Goal: Complete application form

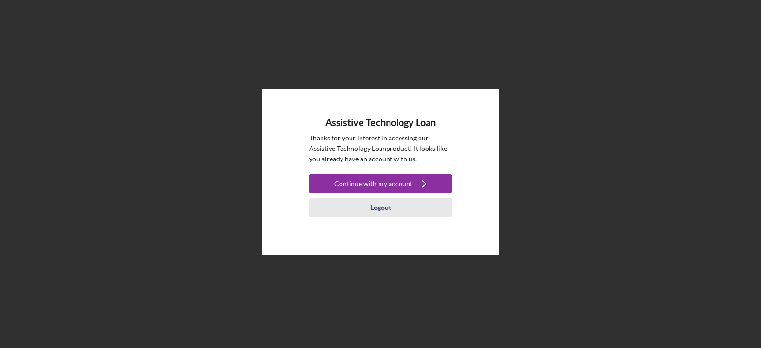
click at [381, 207] on div "Logout" at bounding box center [380, 207] width 20 height 19
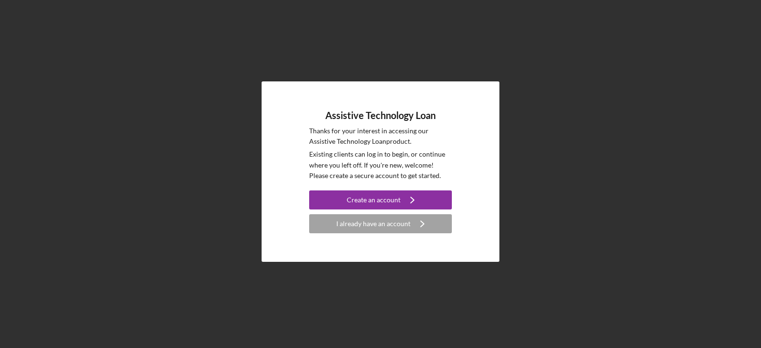
click at [537, 217] on div "Assistive Technology Loan Thanks for your interest in accessing our Assistive T…" at bounding box center [380, 171] width 751 height 343
click at [372, 200] on div "Create an account" at bounding box center [374, 199] width 54 height 19
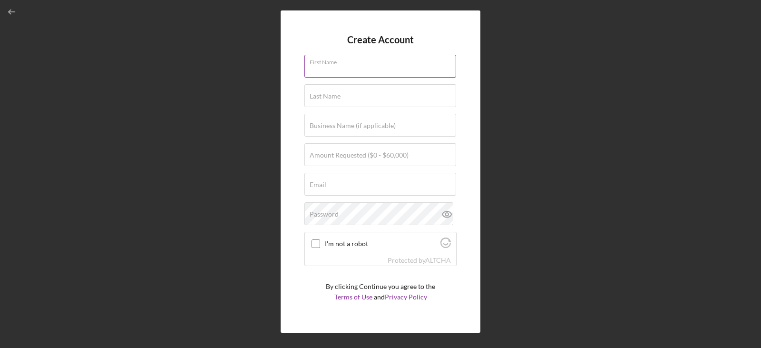
click at [391, 77] on input "First Name" at bounding box center [380, 66] width 152 height 23
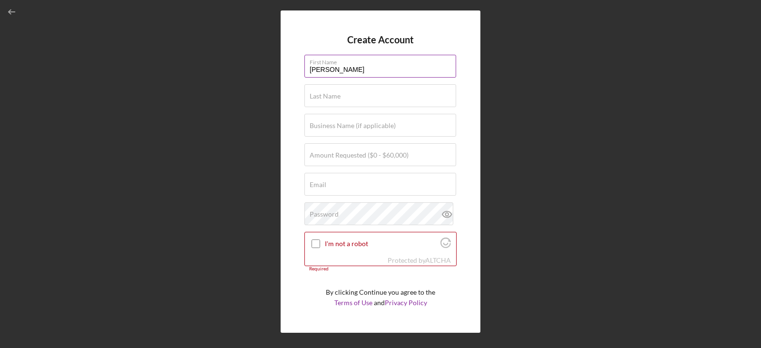
type input "[PERSON_NAME]"
type input "$6,349"
type input "[EMAIL_ADDRESS][DOMAIN_NAME]"
click at [448, 211] on icon at bounding box center [447, 214] width 24 height 24
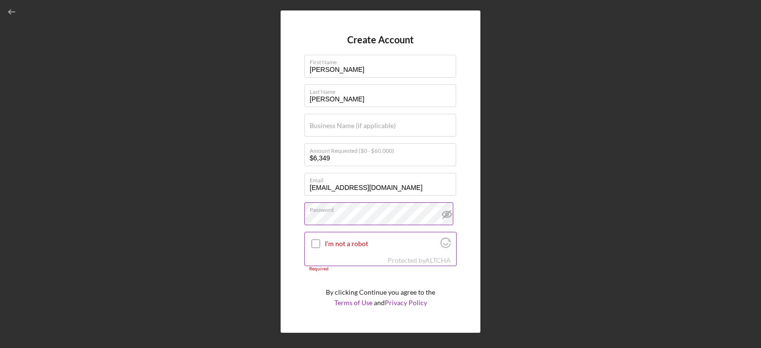
click at [316, 245] on input "I'm not a robot" at bounding box center [315, 243] width 9 height 9
checkbox input "true"
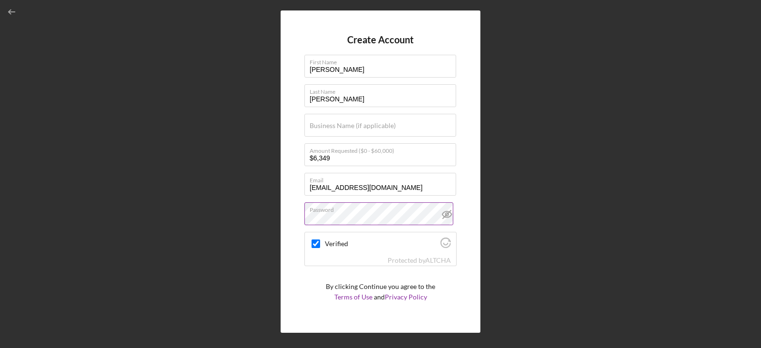
scroll to position [22, 0]
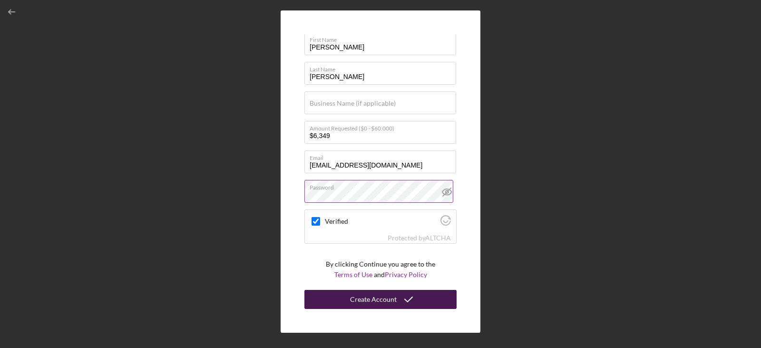
click at [419, 296] on button "Create Account" at bounding box center [380, 299] width 152 height 19
